Goal: Check status: Check status

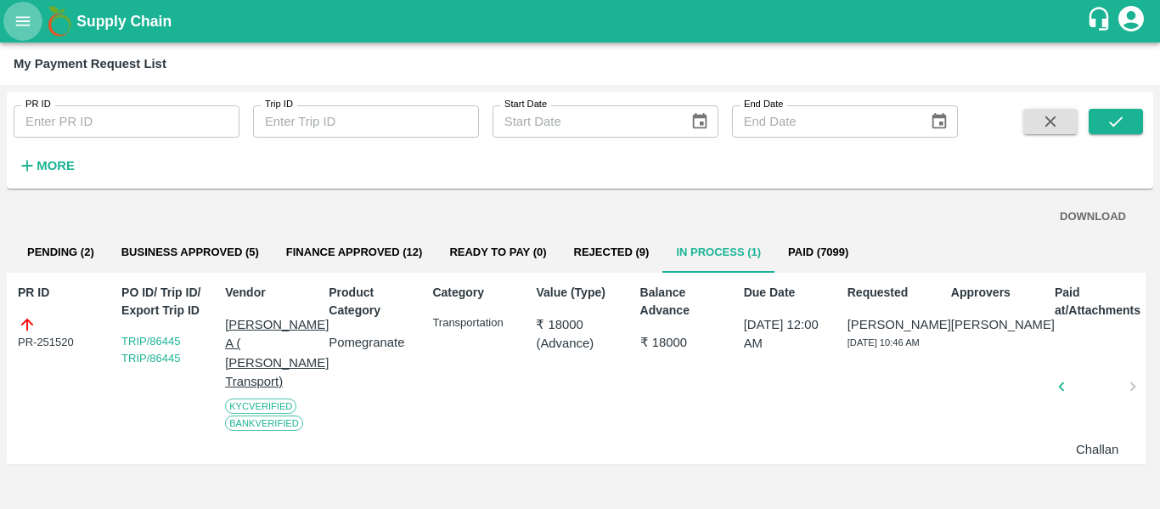
click at [14, 25] on icon "open drawer" at bounding box center [23, 21] width 19 height 19
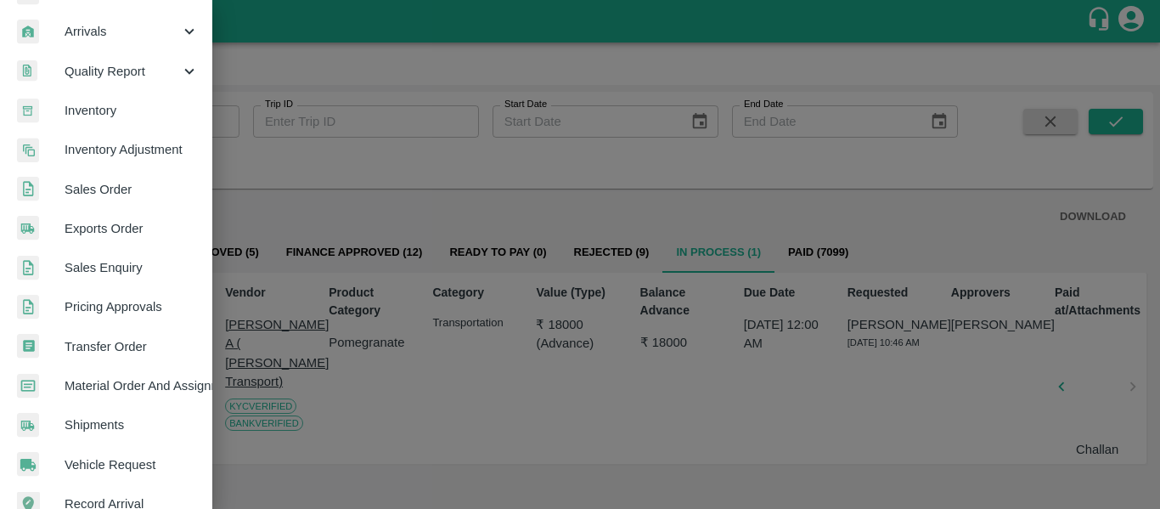
scroll to position [235, 0]
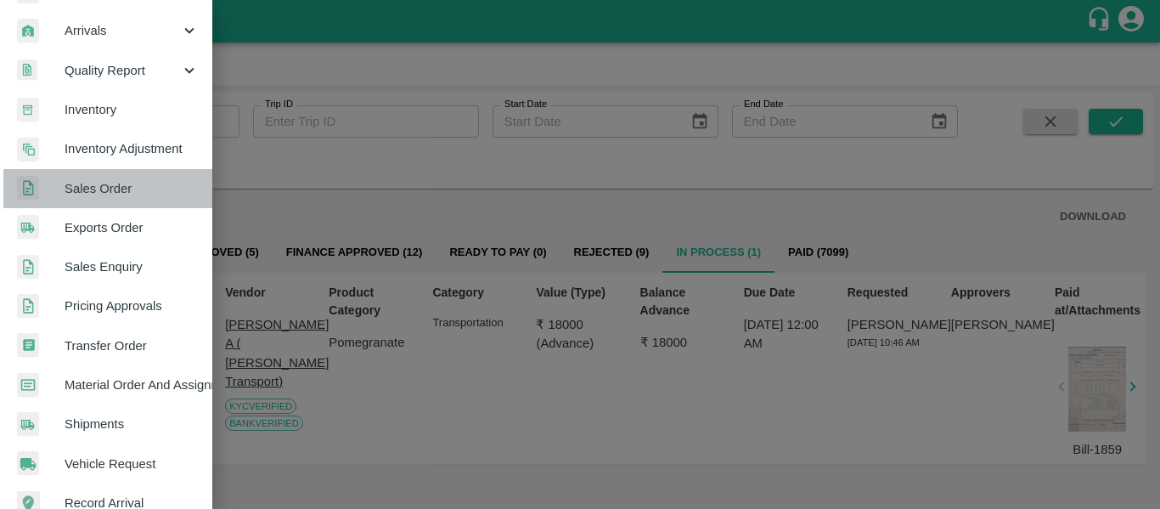
click at [114, 184] on span "Sales Order" at bounding box center [132, 188] width 134 height 19
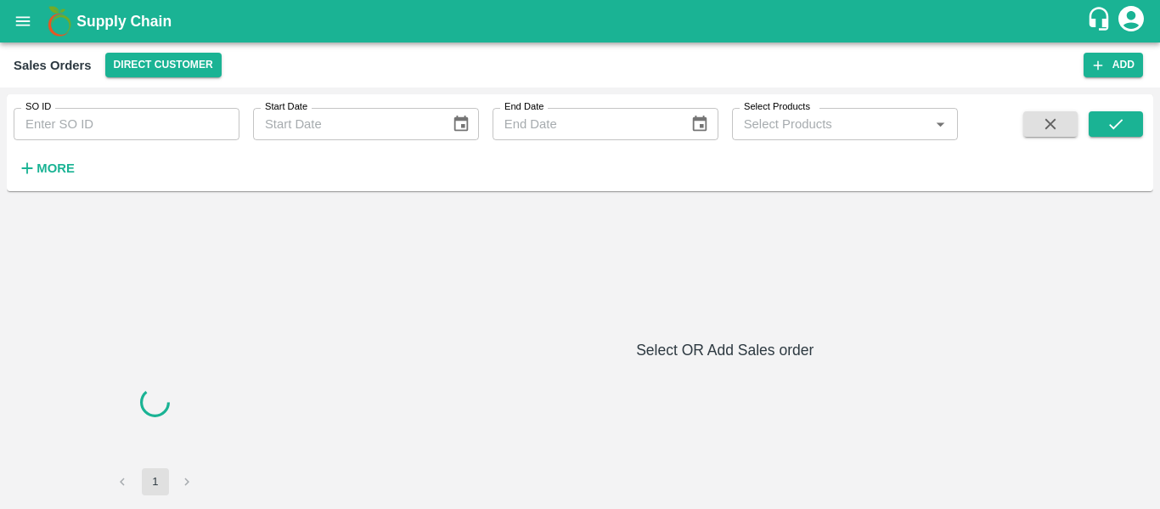
click at [63, 113] on input "SO ID" at bounding box center [127, 124] width 226 height 32
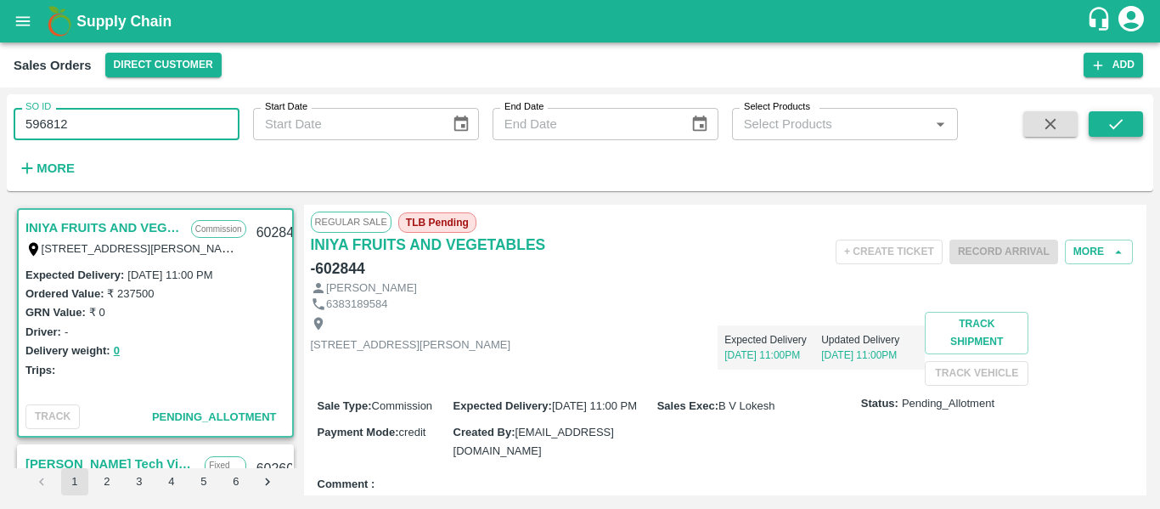
type input "596812"
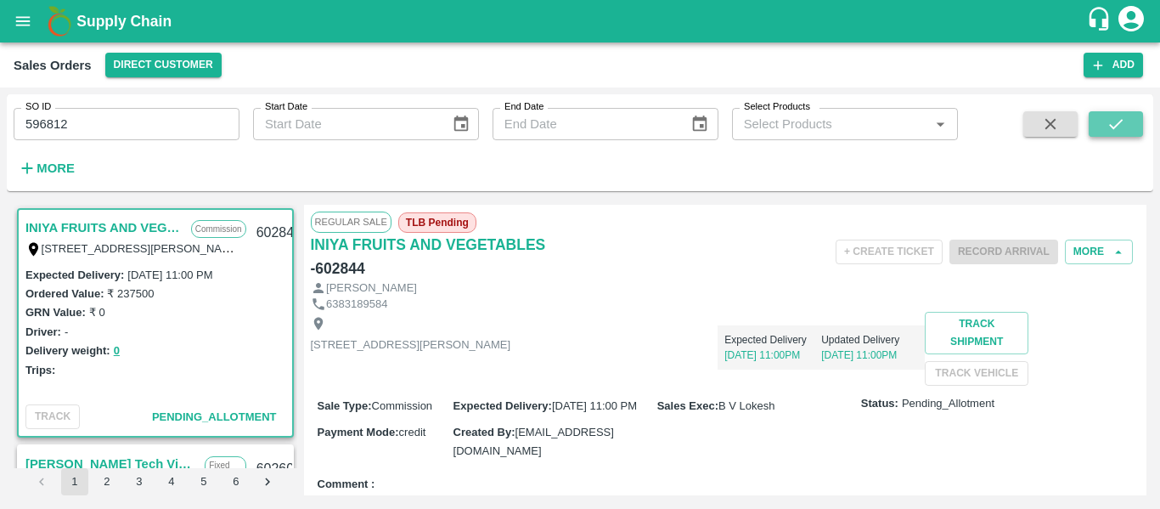
click at [1129, 127] on button "submit" at bounding box center [1116, 123] width 54 height 25
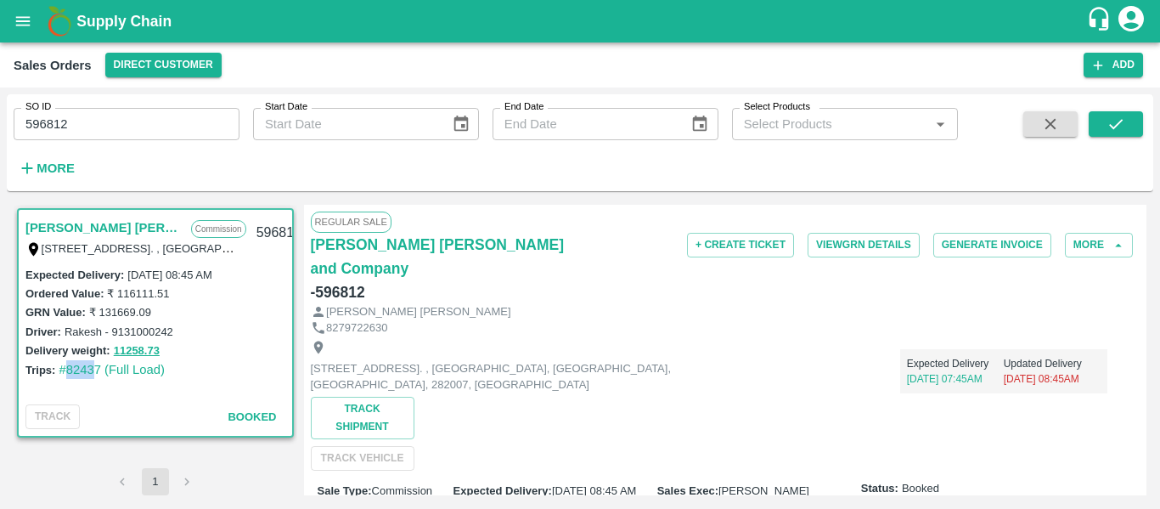
drag, startPoint x: 96, startPoint y: 386, endPoint x: 64, endPoint y: 385, distance: 32.3
click at [64, 385] on div "Expected Delivery : 29 May 2025, 08:45 AM Ordered Value: ₹ 116111.51 GRN Value:…" at bounding box center [156, 331] width 274 height 133
click at [90, 392] on div "Expected Delivery : 29 May 2025, 08:45 AM Ordered Value: ₹ 116111.51 GRN Value:…" at bounding box center [156, 331] width 274 height 133
drag, startPoint x: 97, startPoint y: 381, endPoint x: 67, endPoint y: 386, distance: 30.0
click at [67, 386] on div "Expected Delivery : 29 May 2025, 08:45 AM Ordered Value: ₹ 116111.51 GRN Value:…" at bounding box center [156, 331] width 274 height 133
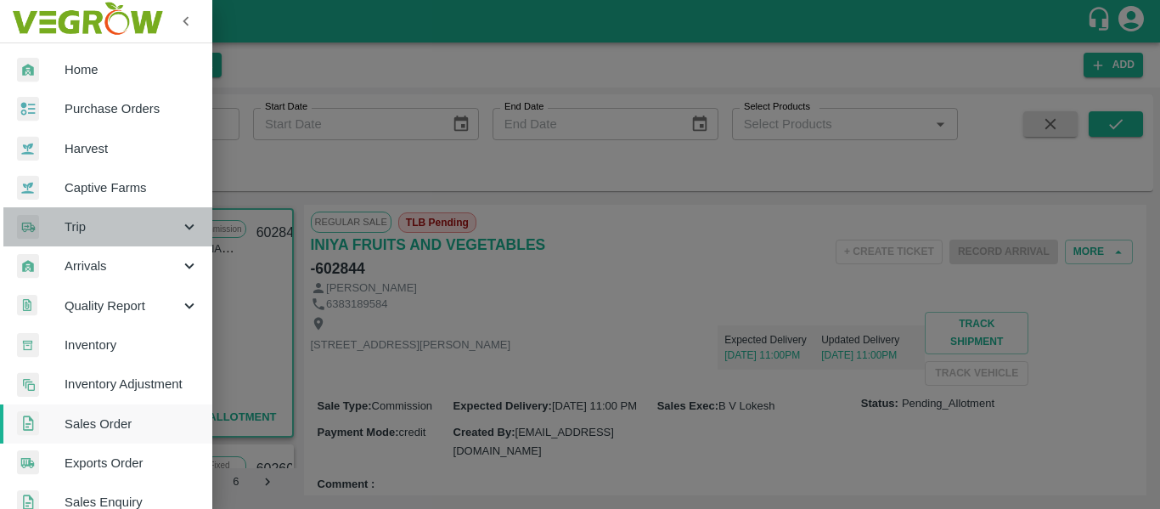
click at [140, 224] on span "Trip" at bounding box center [123, 226] width 116 height 19
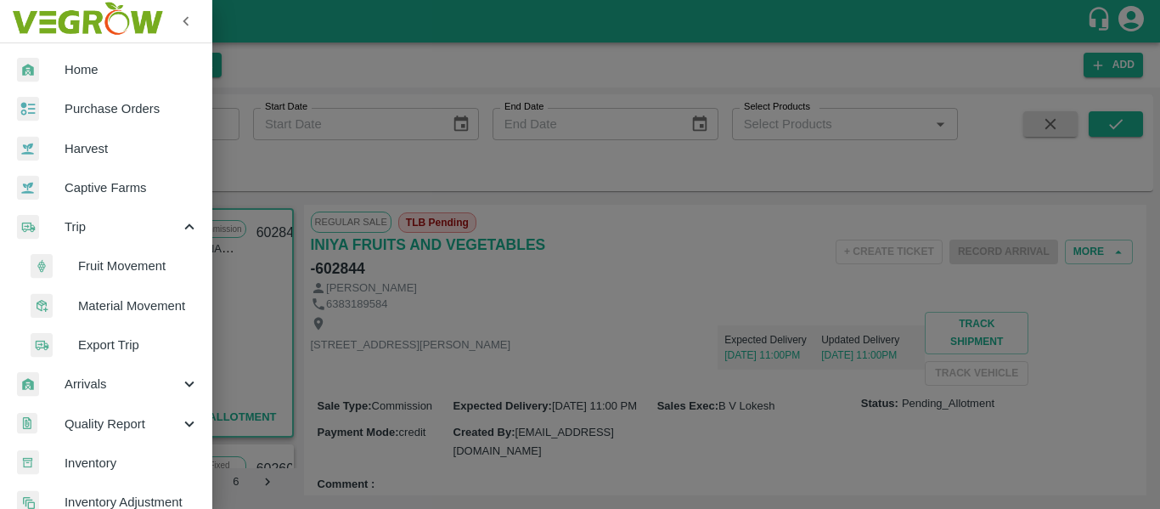
click at [127, 262] on span "Fruit Movement" at bounding box center [138, 266] width 121 height 19
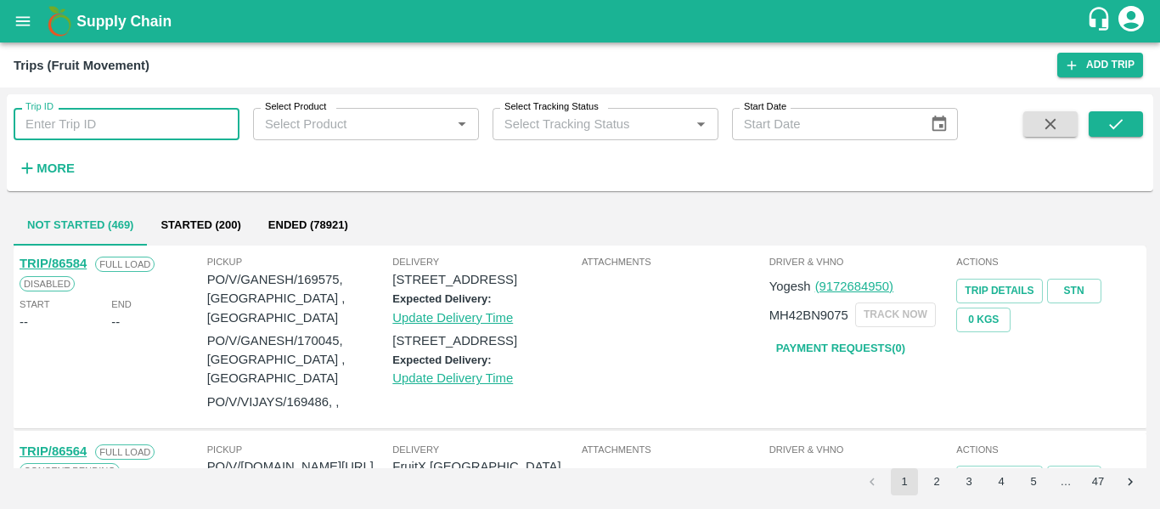
click at [91, 129] on input "Trip ID" at bounding box center [127, 124] width 226 height 32
type input "82437"
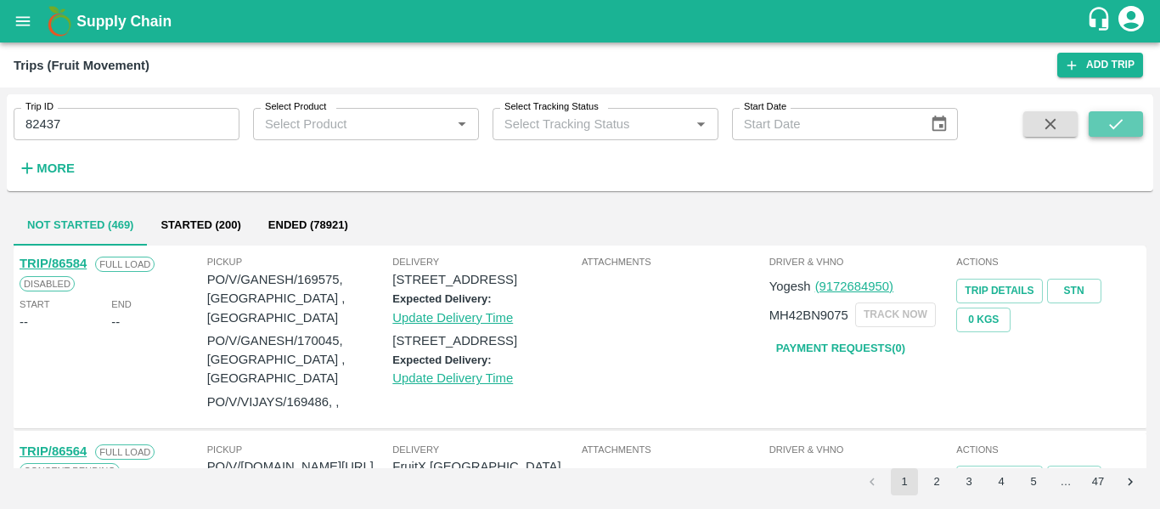
click at [1126, 120] on button "submit" at bounding box center [1116, 123] width 54 height 25
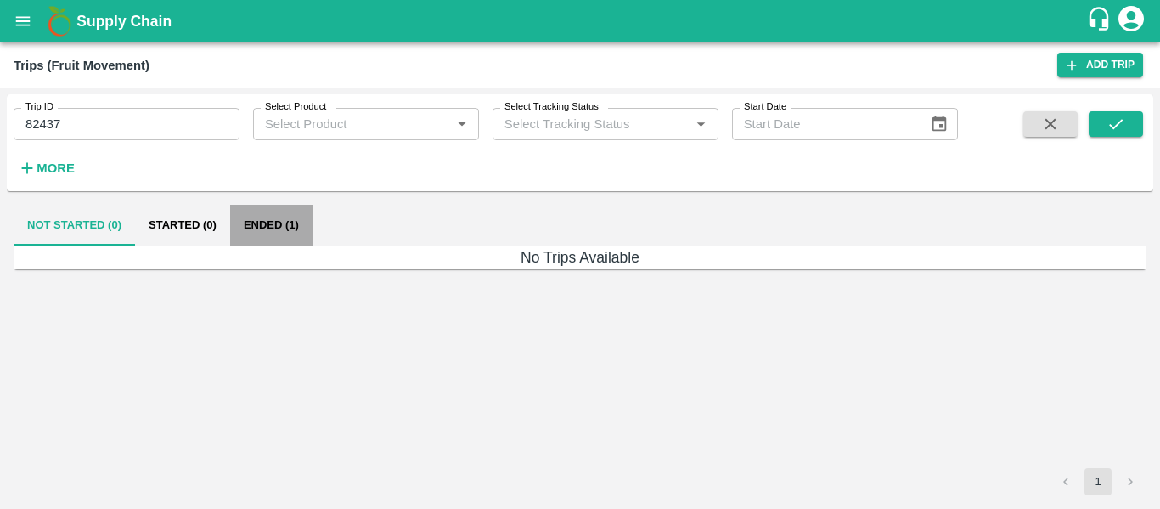
click at [282, 208] on button "Ended (1)" at bounding box center [271, 225] width 82 height 41
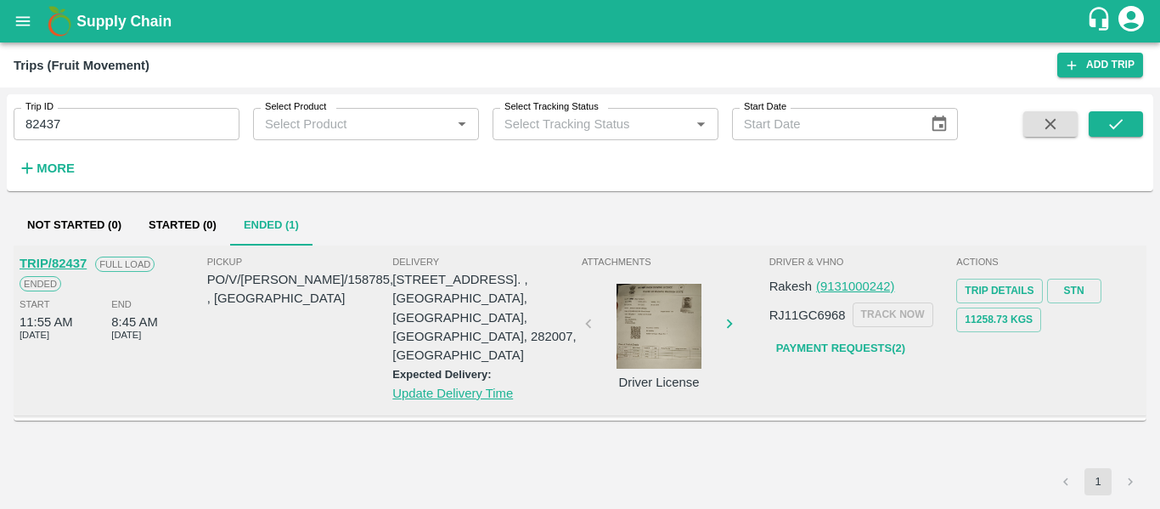
click at [312, 277] on p "PO/V/MALOTH/158785, , Andhra Pradesh" at bounding box center [300, 289] width 186 height 38
copy p "158785"
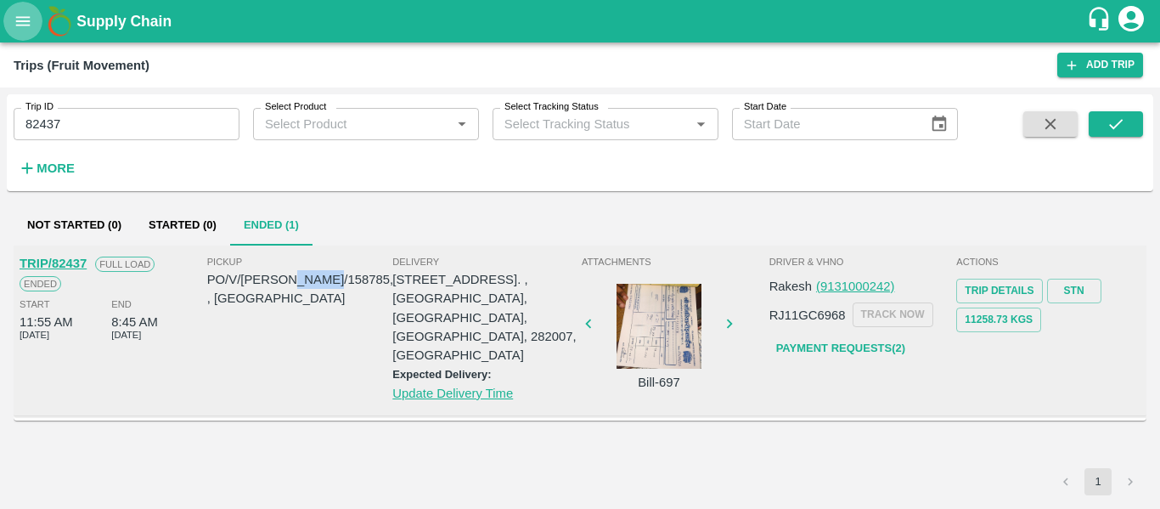
click at [27, 24] on icon "open drawer" at bounding box center [23, 21] width 19 height 19
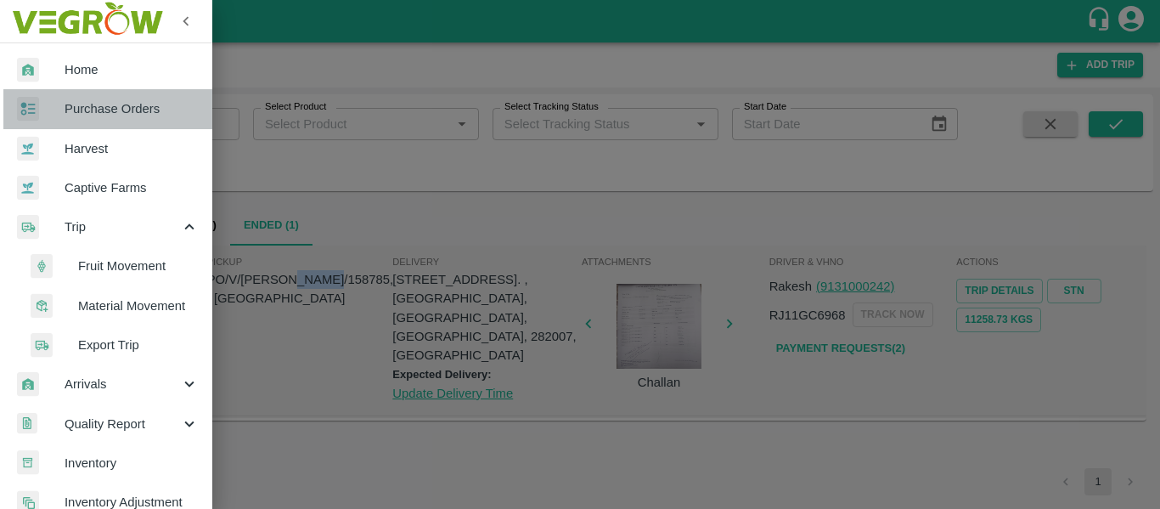
click at [116, 110] on span "Purchase Orders" at bounding box center [132, 108] width 134 height 19
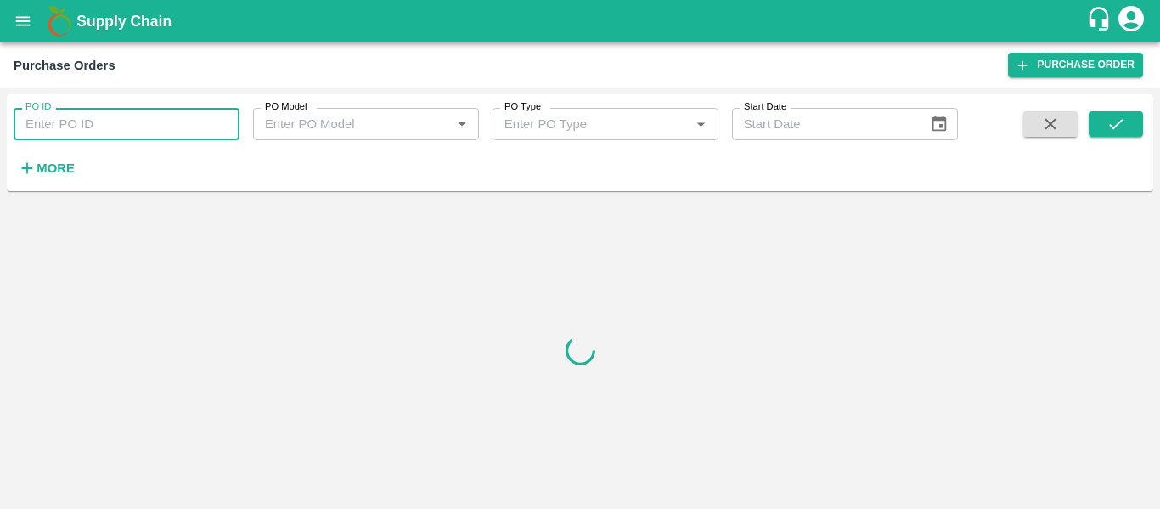
click at [67, 127] on input "PO ID" at bounding box center [127, 124] width 226 height 32
paste input "158785"
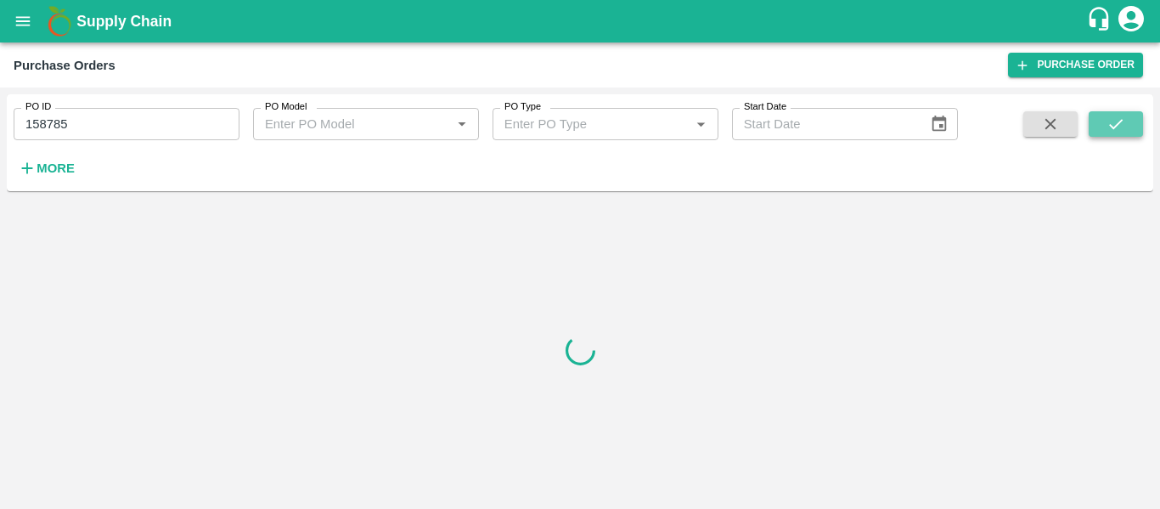
click at [1104, 131] on button "submit" at bounding box center [1116, 123] width 54 height 25
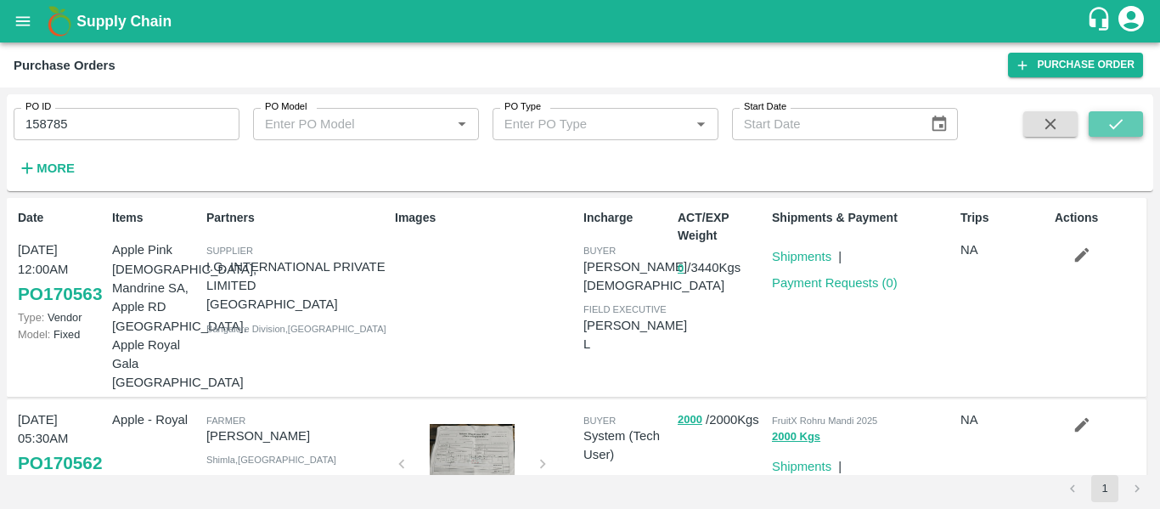
click at [1104, 112] on button "submit" at bounding box center [1116, 123] width 54 height 25
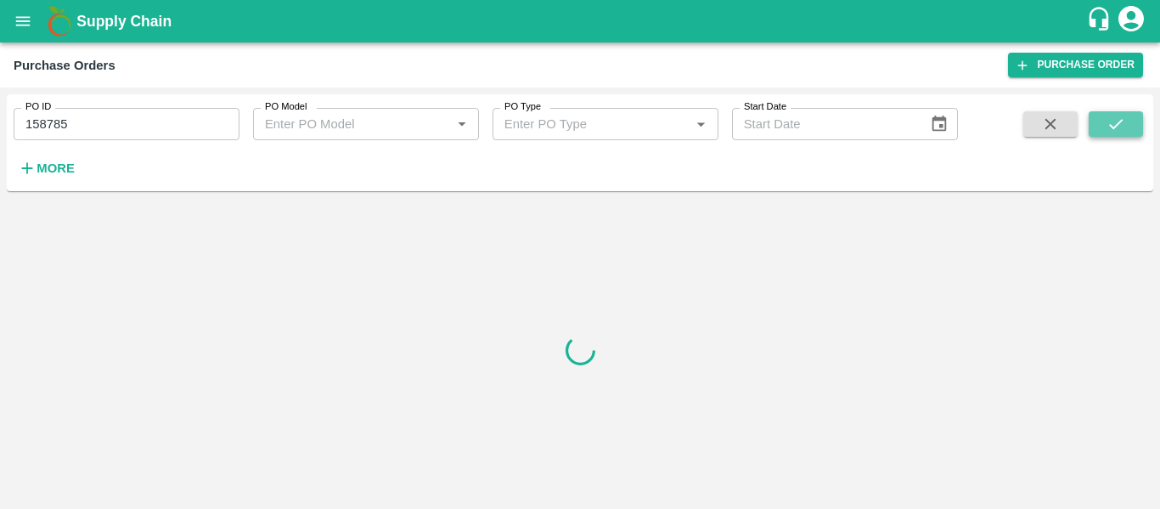
click at [1104, 112] on button "submit" at bounding box center [1116, 123] width 54 height 25
click at [125, 121] on input "158785" at bounding box center [127, 124] width 226 height 32
click at [1113, 117] on icon "submit" at bounding box center [1116, 124] width 19 height 19
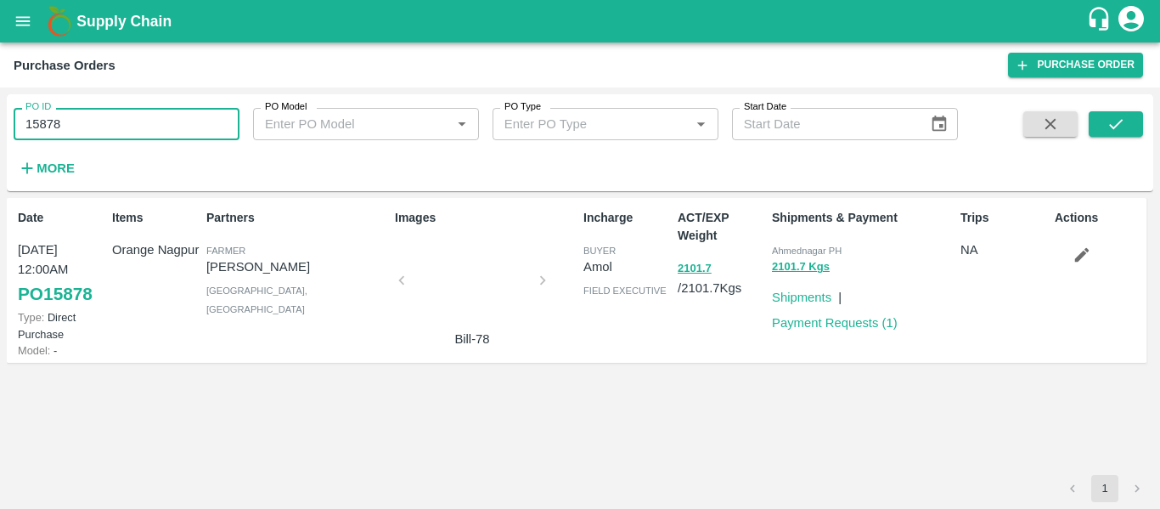
click at [103, 123] on input "15878" at bounding box center [127, 124] width 226 height 32
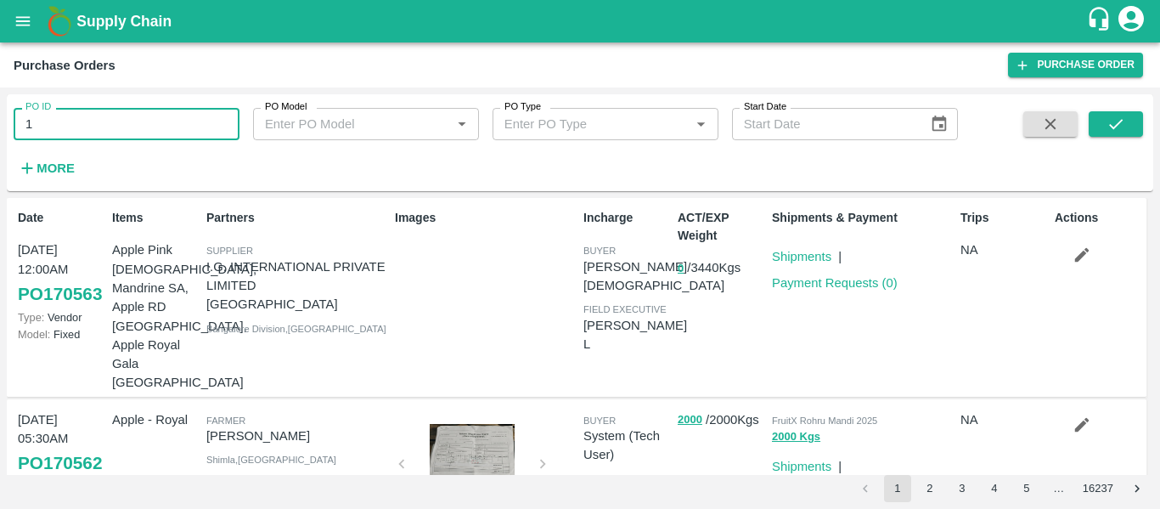
type input "1"
paste input "text"
type input "158785"
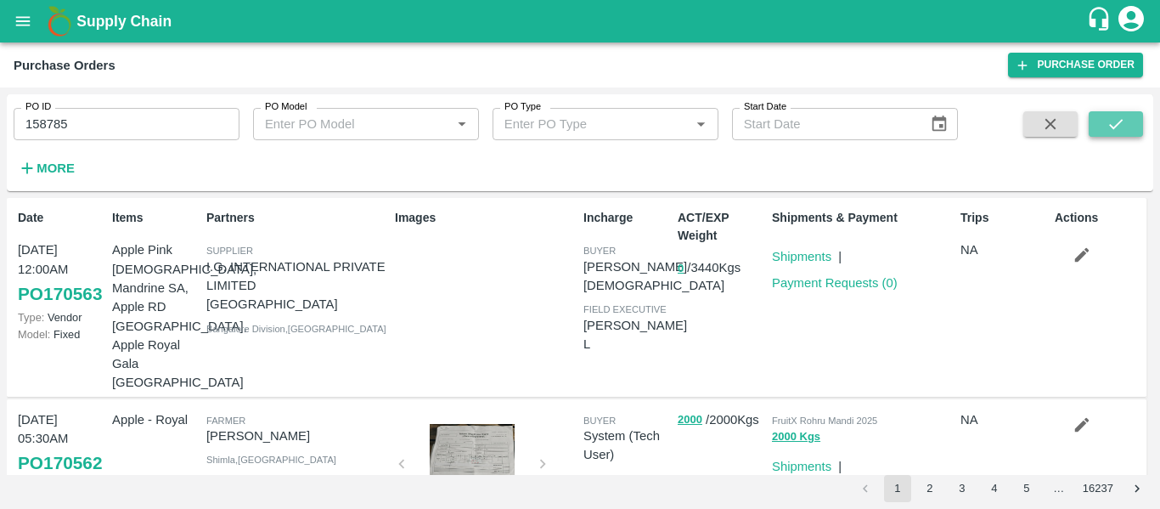
click at [1117, 130] on icon "submit" at bounding box center [1116, 124] width 19 height 19
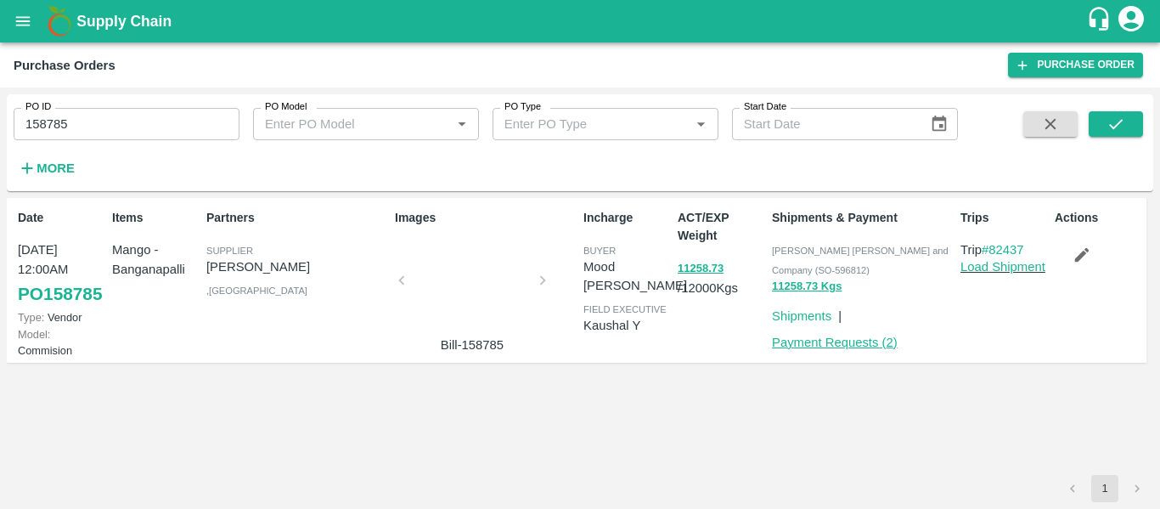
click at [852, 345] on link "Payment Requests ( 2 )" at bounding box center [835, 343] width 126 height 14
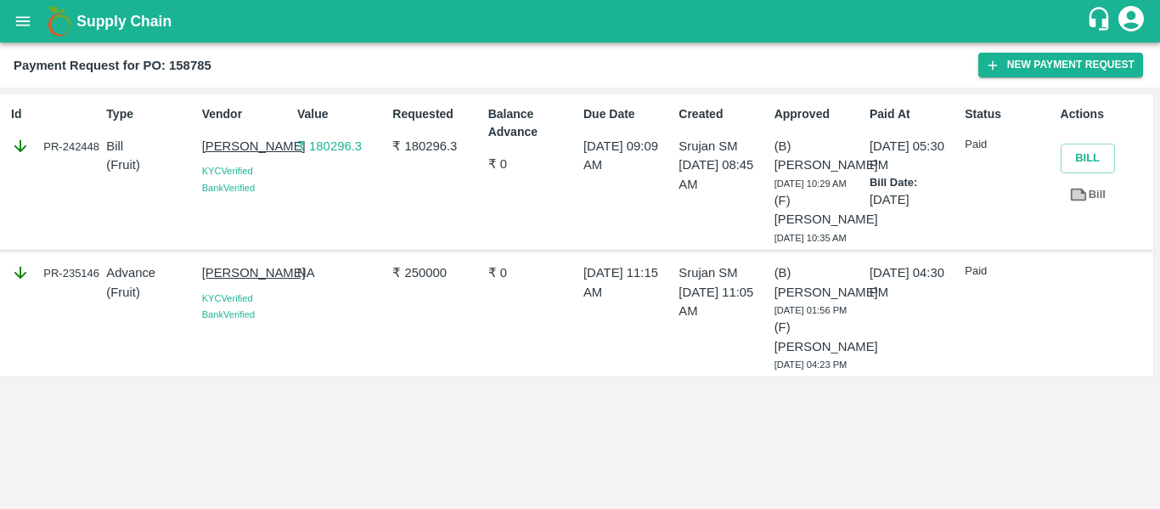
drag, startPoint x: 1159, startPoint y: 336, endPoint x: 1159, endPoint y: 352, distance: 16.1
click at [1159, 352] on div "Id PR-242448 Type Bill ( Fruit ) Vendor BANOTHU GANESH KYC Verified Bank Verifi…" at bounding box center [580, 297] width 1160 height 421
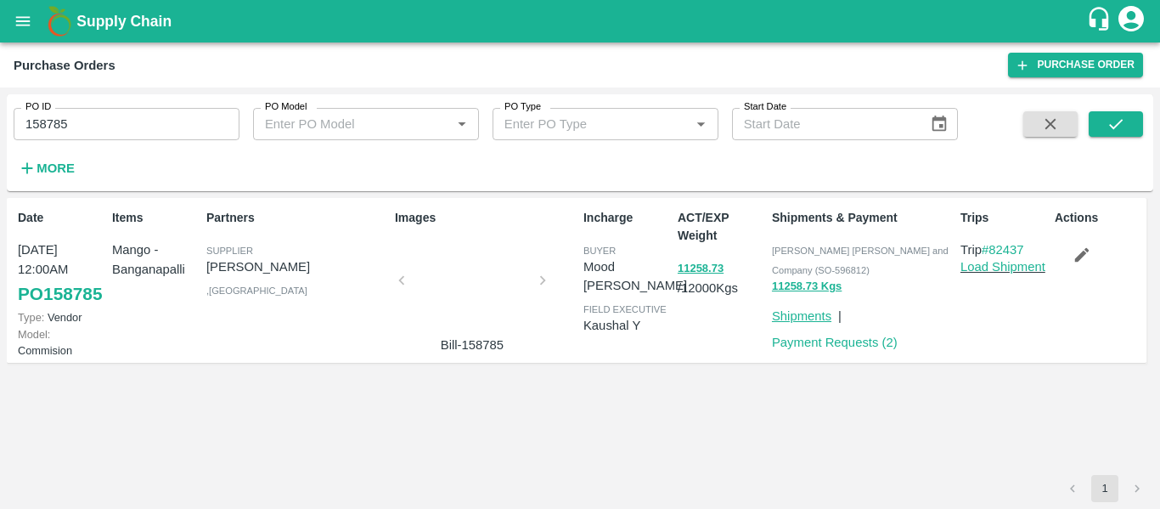
click at [804, 315] on link "Shipments" at bounding box center [801, 316] width 59 height 14
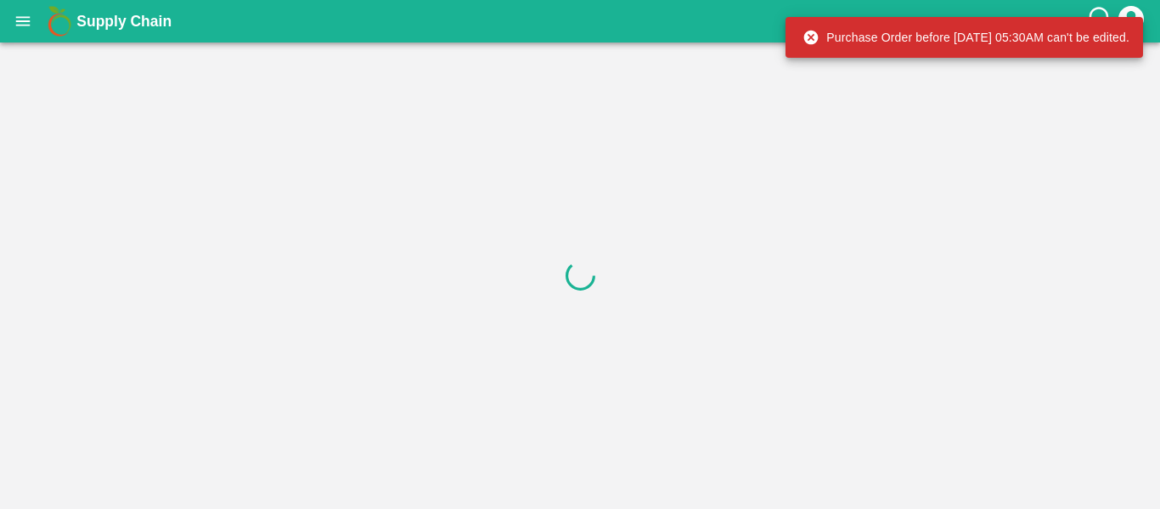
click at [638, 235] on div at bounding box center [580, 275] width 1160 height 466
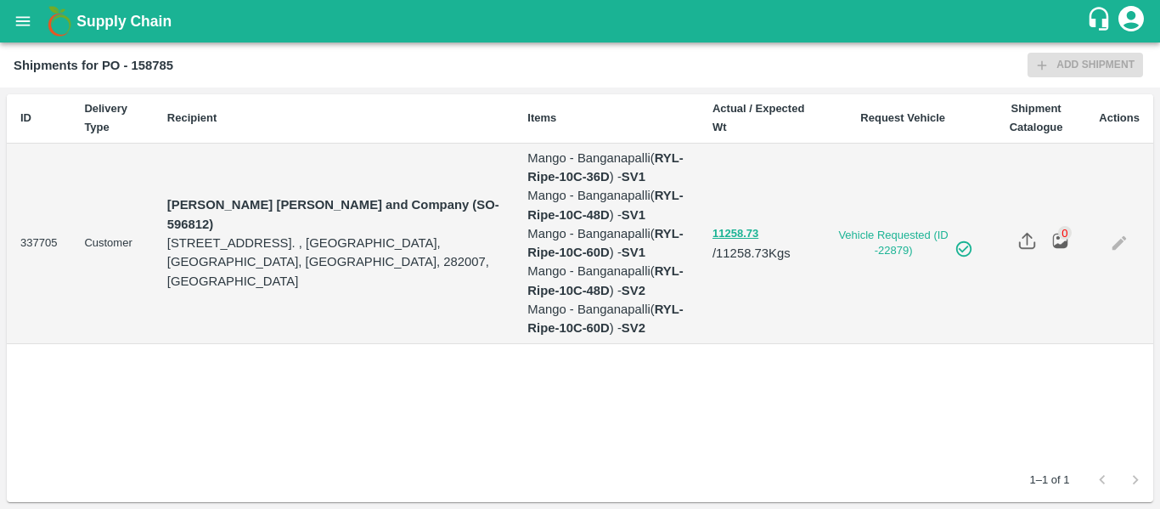
click at [148, 63] on b "Shipments for PO - 158785" at bounding box center [94, 66] width 160 height 14
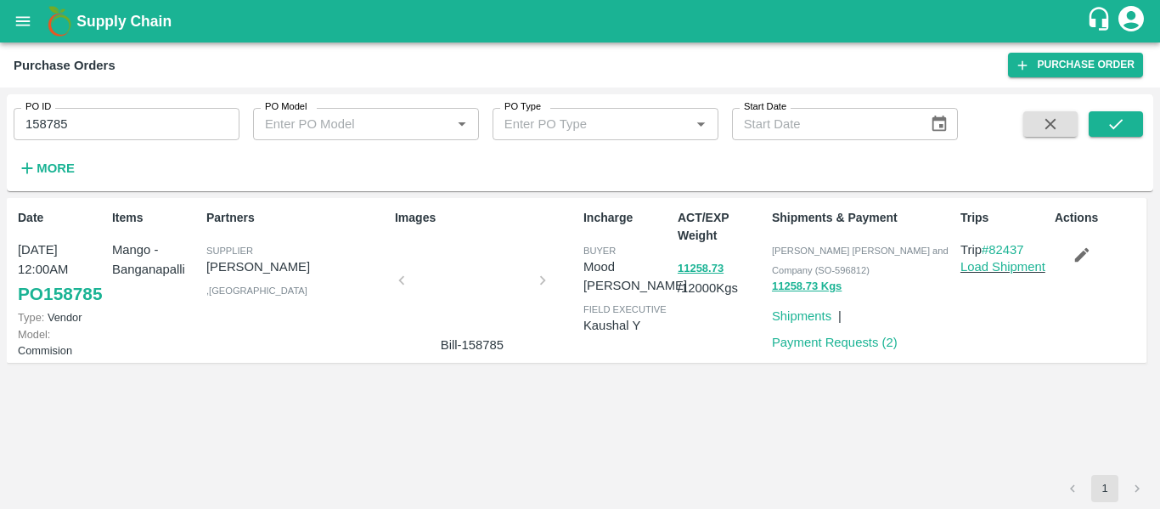
click at [107, 332] on div "Items Mango - Banganapalli" at bounding box center [152, 280] width 94 height 156
drag, startPoint x: 107, startPoint y: 332, endPoint x: 24, endPoint y: 321, distance: 84.0
click at [24, 321] on div "Date 24 May, 12:00AM PO 158785 Type: Vendor Model: Commision Items Mango - Bang…" at bounding box center [577, 281] width 1140 height 166
click at [133, 318] on div "Items Mango - Banganapalli" at bounding box center [152, 280] width 94 height 156
click at [116, 342] on div "Items Mango - Banganapalli" at bounding box center [152, 280] width 94 height 156
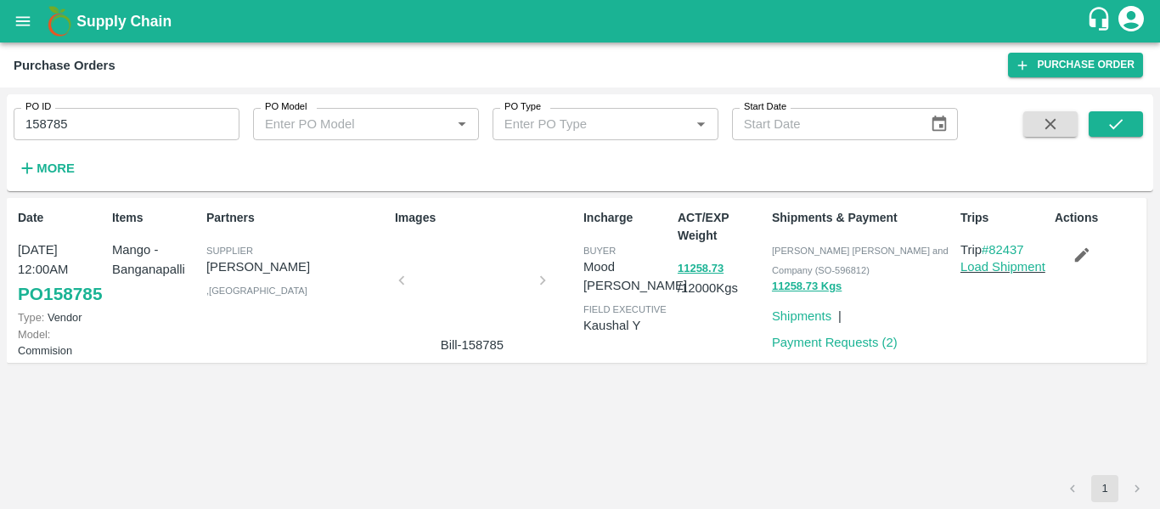
drag, startPoint x: 10, startPoint y: 322, endPoint x: 89, endPoint y: 324, distance: 79.0
click at [89, 324] on div "Date 24 May, 12:00AM PO 158785 Type: Vendor Model: Commision Items Mango - Bang…" at bounding box center [577, 281] width 1140 height 166
click at [137, 357] on div "Items Mango - Banganapalli" at bounding box center [152, 280] width 94 height 156
click at [116, 339] on div "Items Mango - Banganapalli" at bounding box center [152, 280] width 94 height 156
click at [206, 353] on div "Partners Supplier BANOTHU GANESH , Andhra Pradesh" at bounding box center [294, 280] width 189 height 156
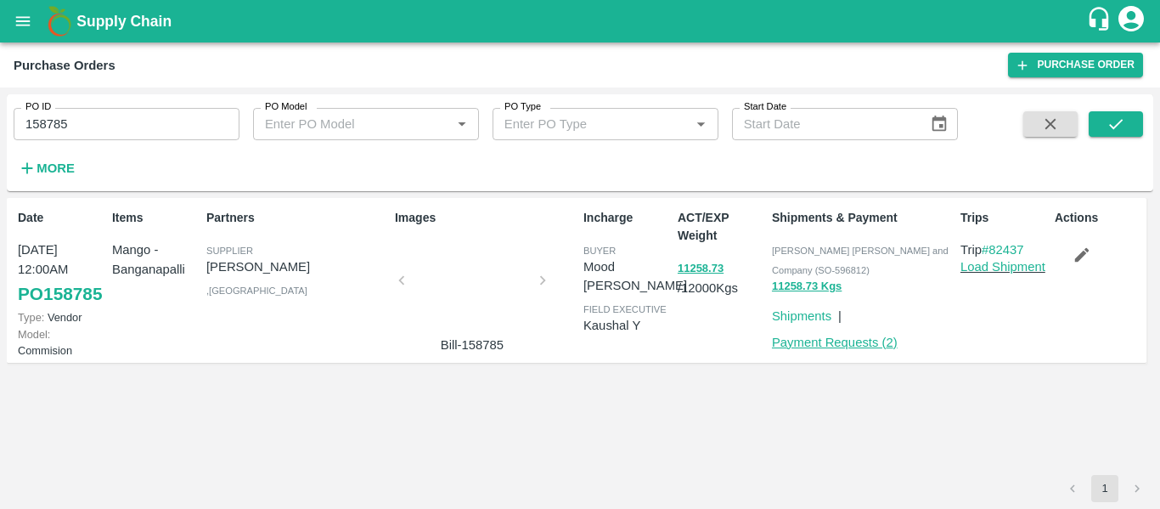
click at [872, 340] on link "Payment Requests ( 2 )" at bounding box center [835, 343] width 126 height 14
click at [45, 309] on link "PO 158785" at bounding box center [60, 294] width 84 height 31
click at [854, 345] on link "Payment Requests ( 2 )" at bounding box center [835, 343] width 126 height 14
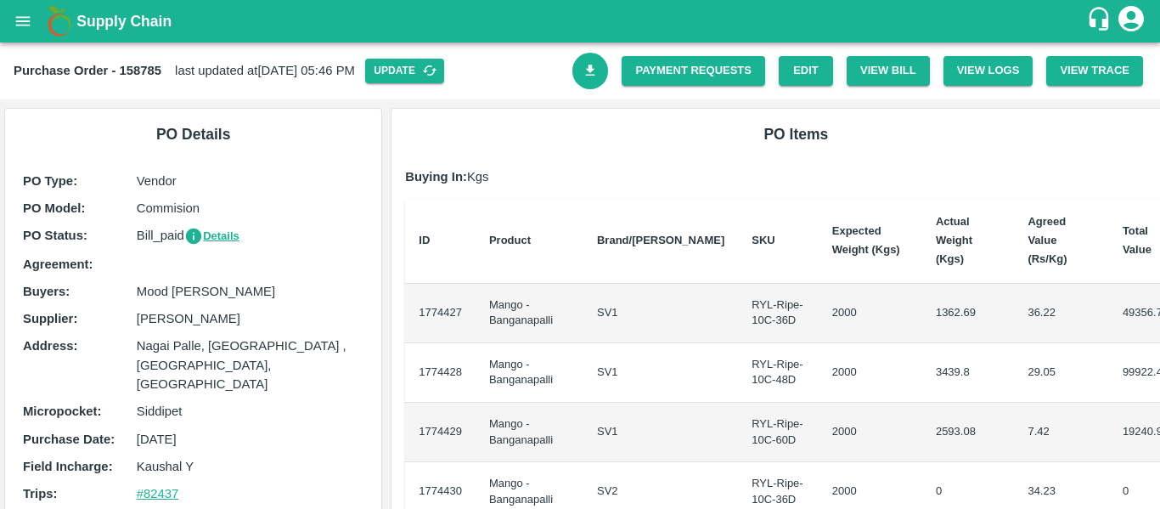
click at [161, 487] on link "#82437" at bounding box center [158, 494] width 42 height 14
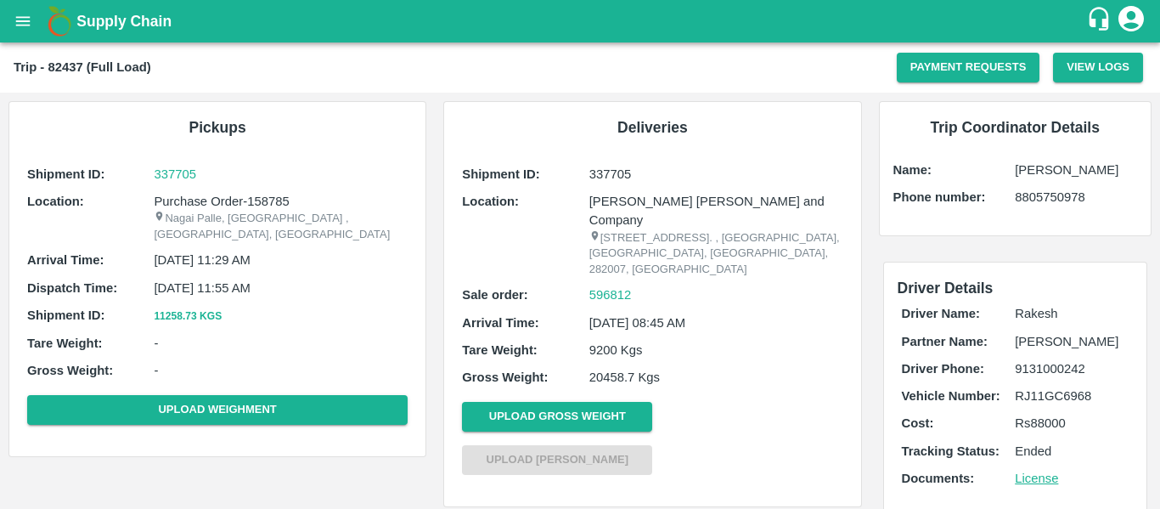
scroll to position [1, 0]
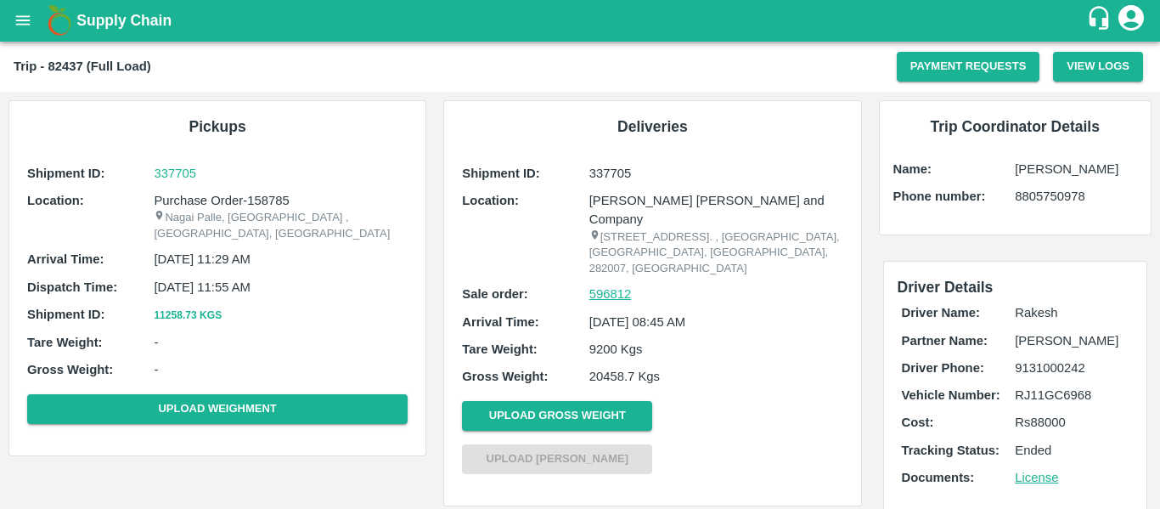
click at [603, 291] on link "596812" at bounding box center [610, 294] width 42 height 19
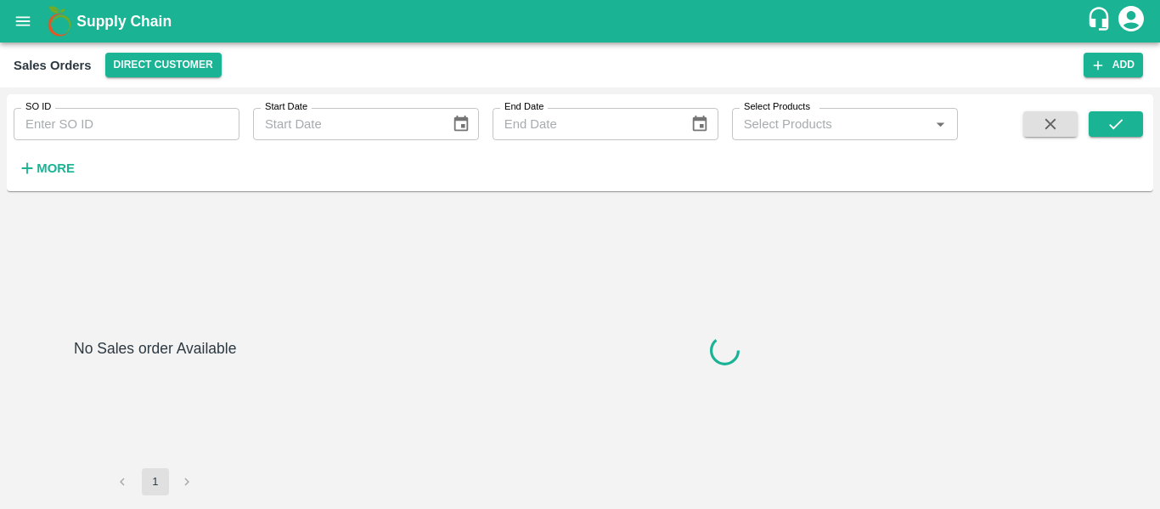
type input "596812"
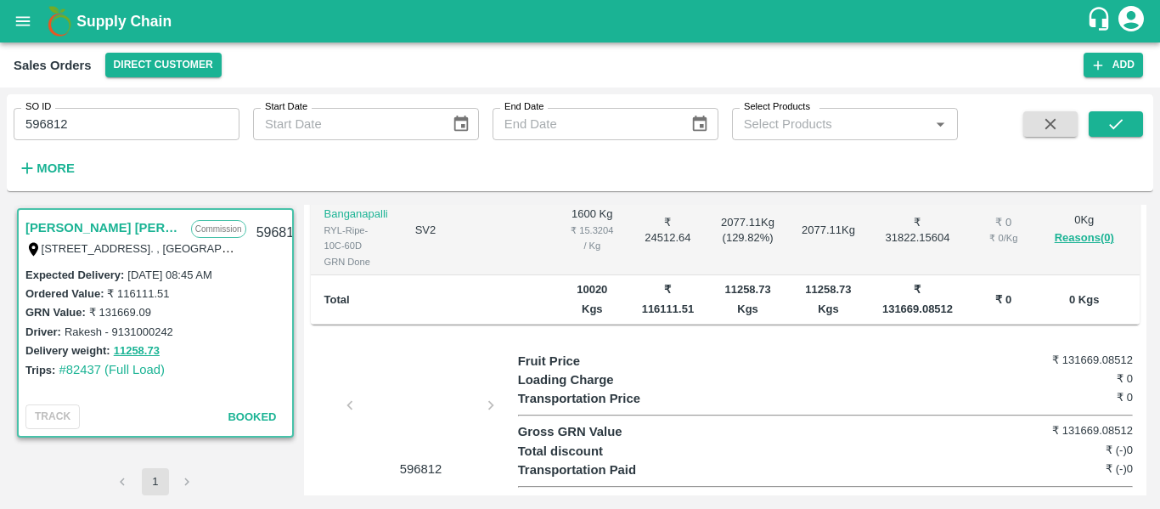
scroll to position [634, 0]
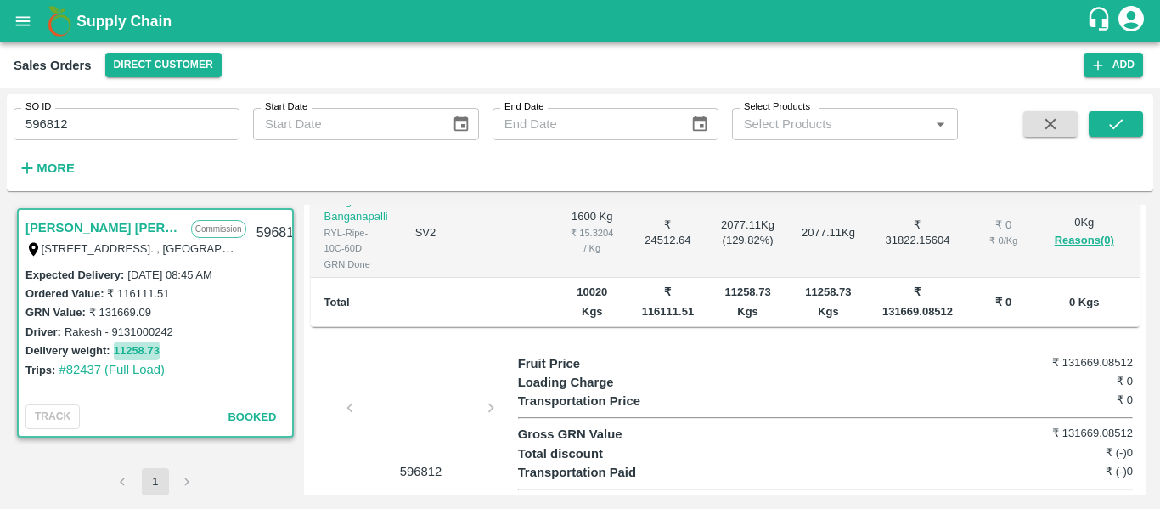
click at [130, 344] on button "11258.73" at bounding box center [137, 351] width 46 height 20
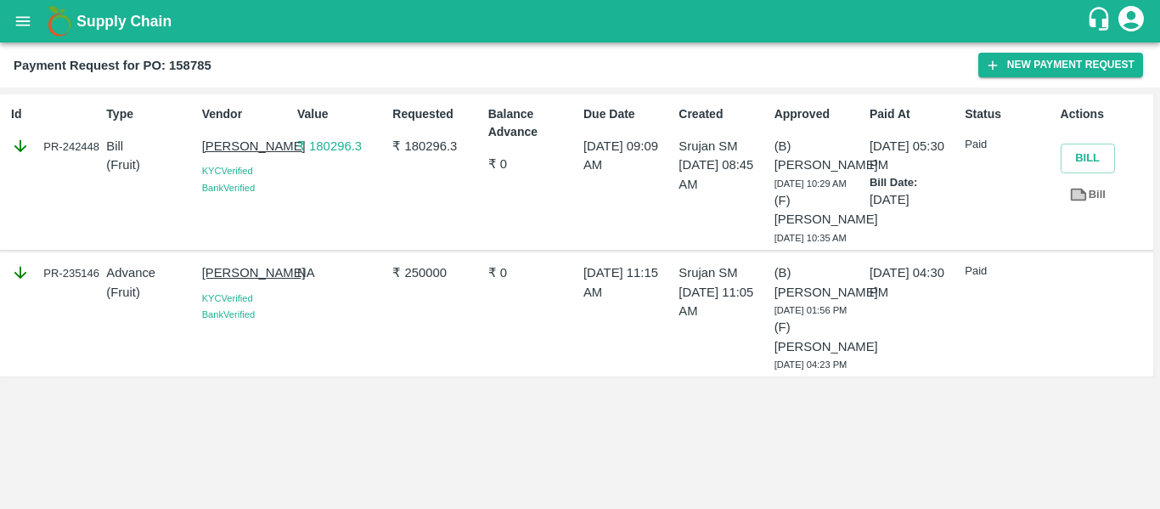
drag, startPoint x: 962, startPoint y: 294, endPoint x: 350, endPoint y: 144, distance: 630.6
click at [350, 144] on p "₹ 180296.3" at bounding box center [341, 146] width 88 height 19
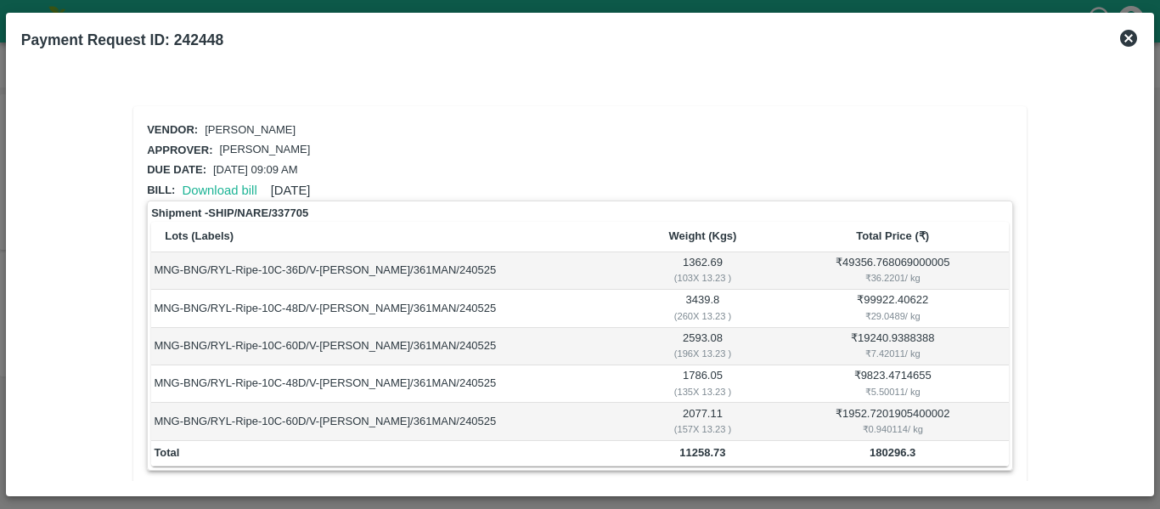
scroll to position [146, 0]
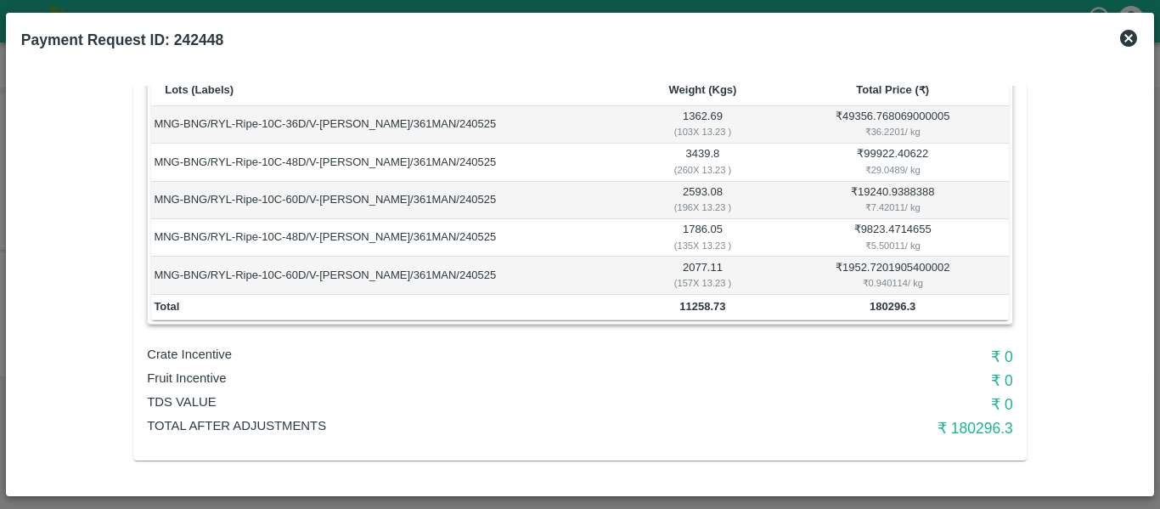
click at [1137, 34] on icon at bounding box center [1129, 38] width 20 height 20
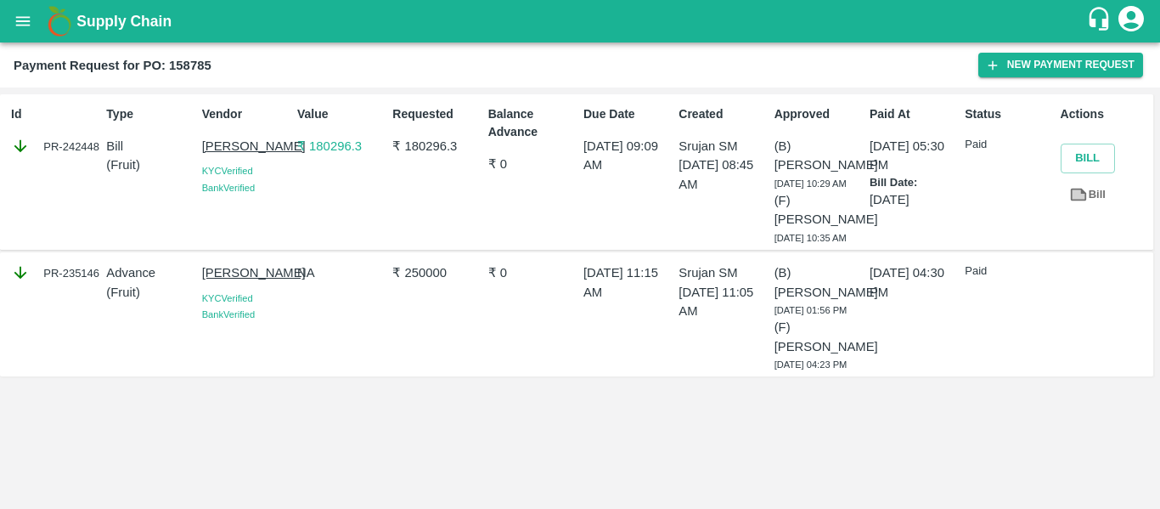
click at [183, 65] on b "Payment Request for PO: 158785" at bounding box center [113, 66] width 198 height 14
copy b "158785"
click at [25, 27] on icon "open drawer" at bounding box center [23, 21] width 19 height 19
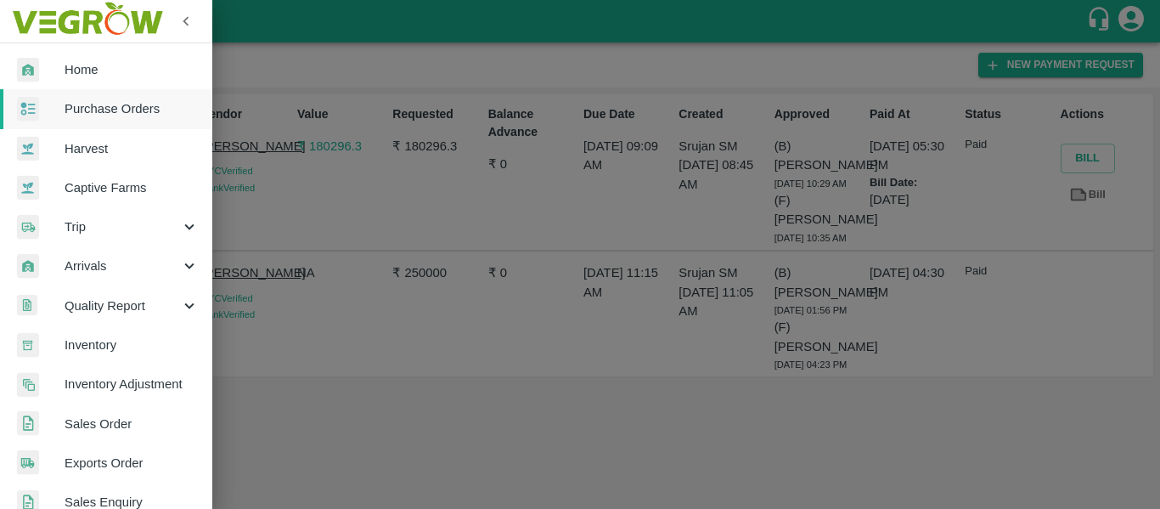
click at [352, 265] on div at bounding box center [580, 254] width 1160 height 509
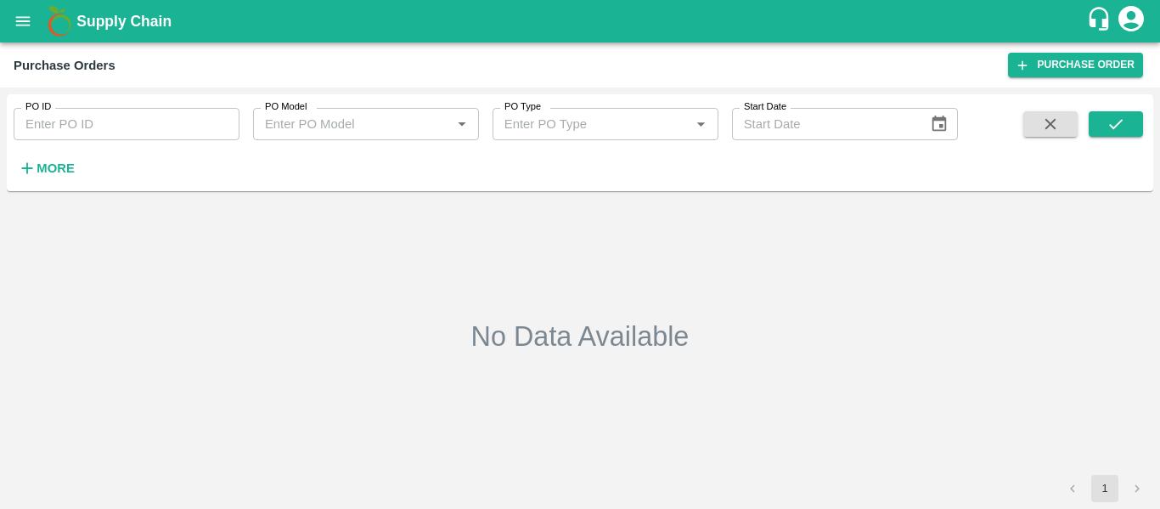
type input "158785"
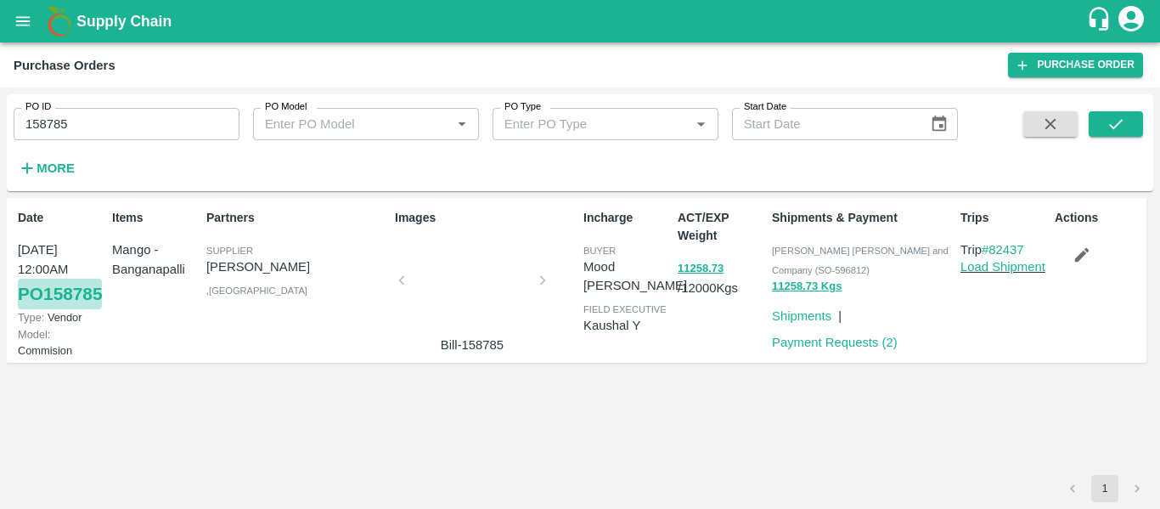
click at [44, 309] on link "PO 158785" at bounding box center [60, 294] width 84 height 31
click at [54, 309] on link "PO 158785" at bounding box center [60, 294] width 84 height 31
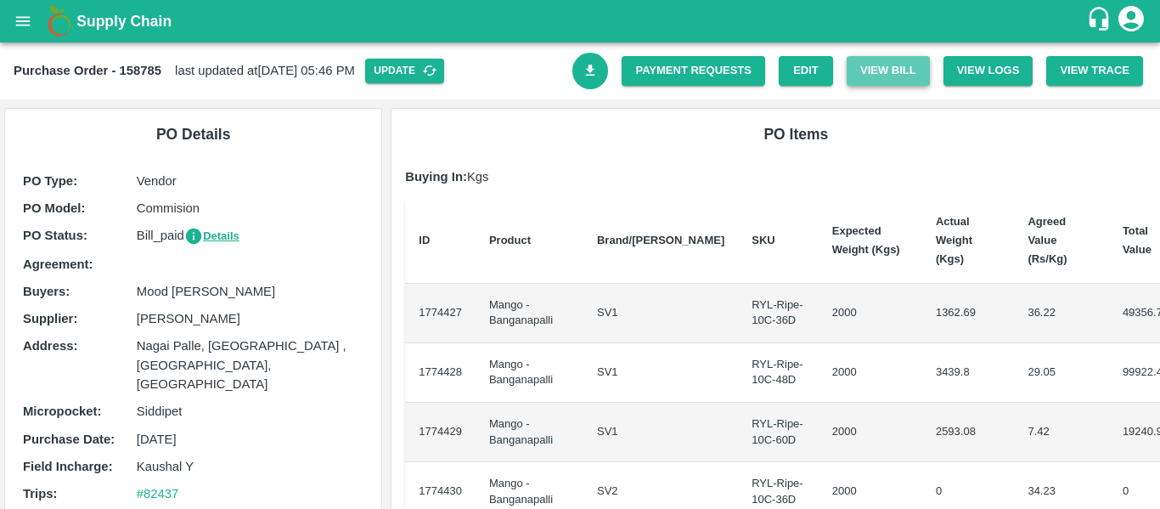
click at [902, 78] on button "View Bill" at bounding box center [888, 71] width 83 height 30
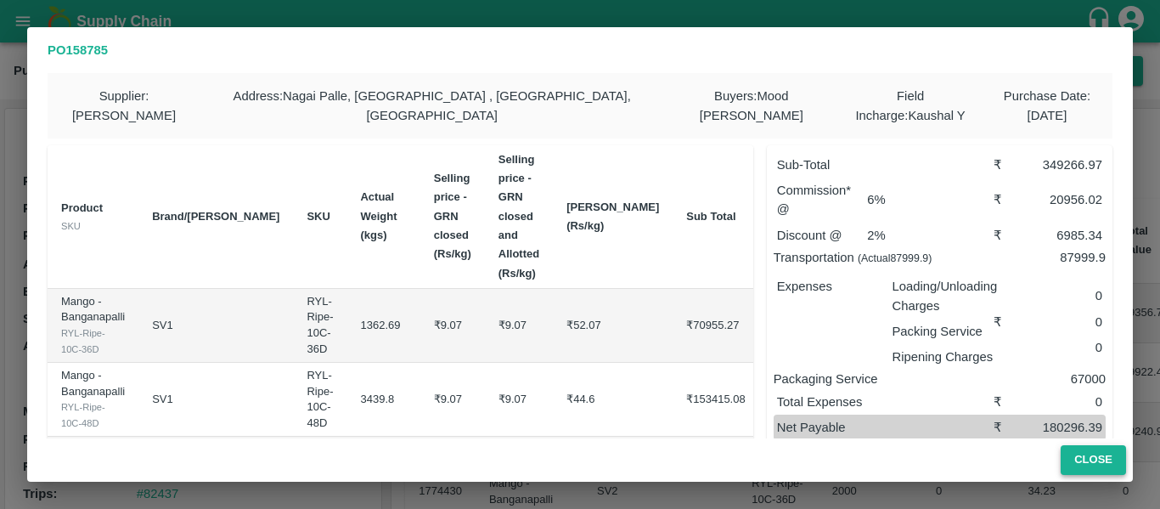
click at [1098, 454] on button "Close" at bounding box center [1093, 460] width 65 height 30
